Goal: Find specific page/section: Find specific page/section

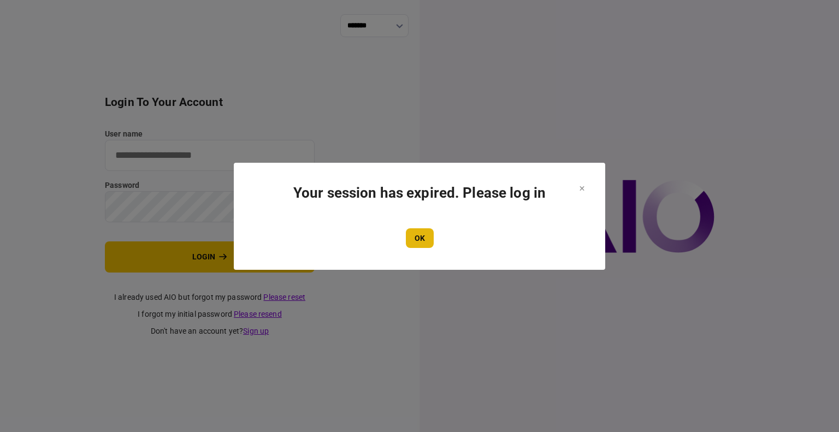
type input "****"
click at [430, 237] on button "OK" at bounding box center [420, 238] width 28 height 20
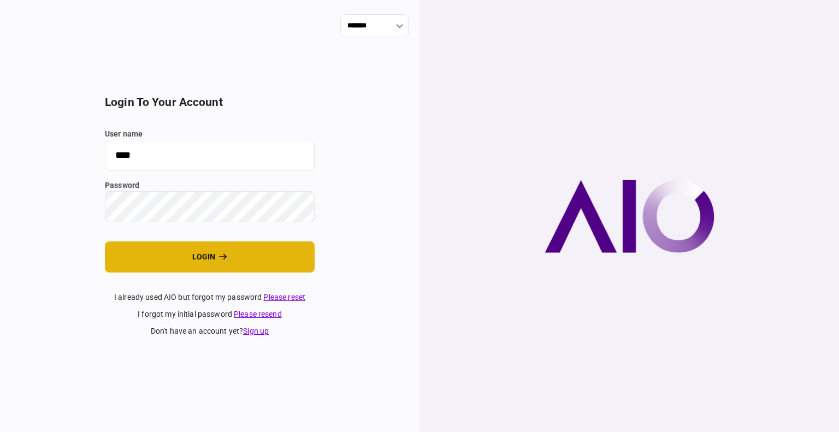
click at [180, 264] on button "login" at bounding box center [210, 256] width 210 height 31
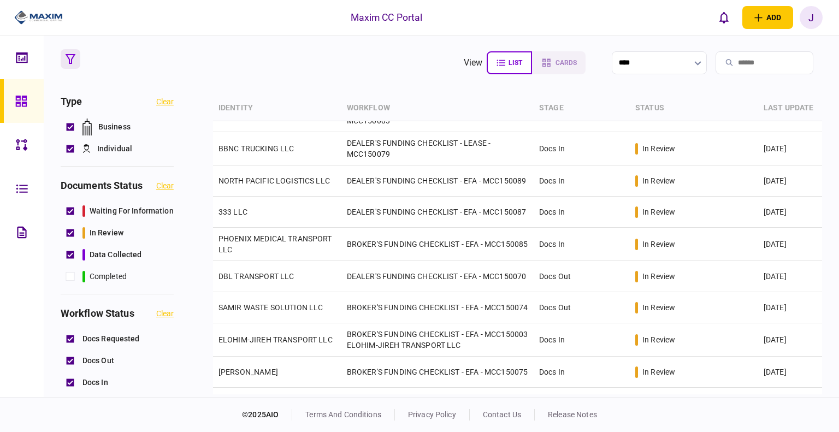
scroll to position [382, 0]
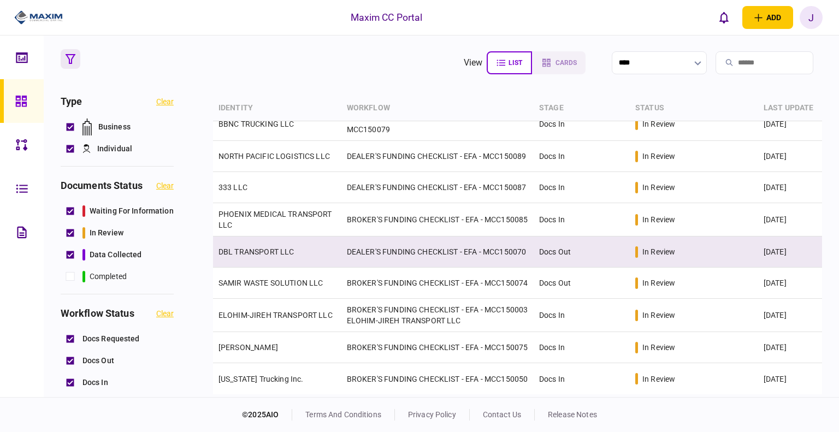
click at [253, 247] on link "DBL TRANSPORT LLC" at bounding box center [256, 251] width 76 height 9
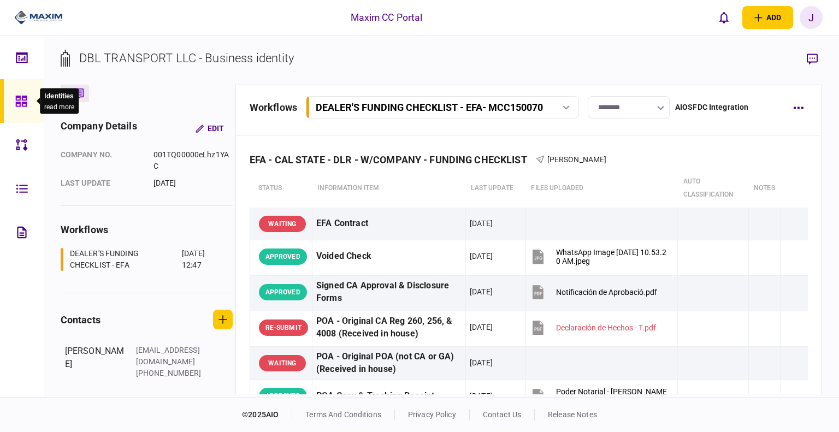
click at [32, 102] on div at bounding box center [23, 101] width 17 height 44
